Goal: Find specific page/section: Find specific page/section

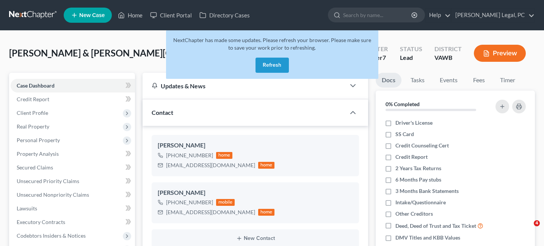
select select "10"
drag, startPoint x: 51, startPoint y: 16, endPoint x: 55, endPoint y: 18, distance: 4.7
click at [51, 16] on link at bounding box center [33, 15] width 48 height 14
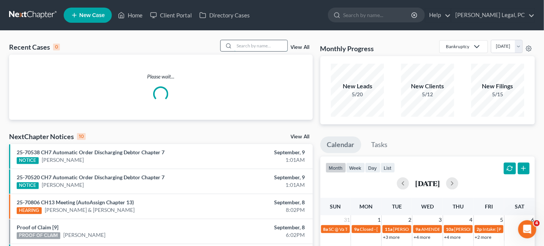
click at [264, 50] on input "search" at bounding box center [260, 45] width 53 height 11
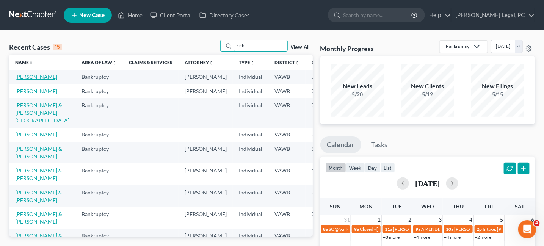
type input "rich"
click at [31, 77] on link "[PERSON_NAME]" at bounding box center [36, 77] width 42 height 6
